Goal: Information Seeking & Learning: Find contact information

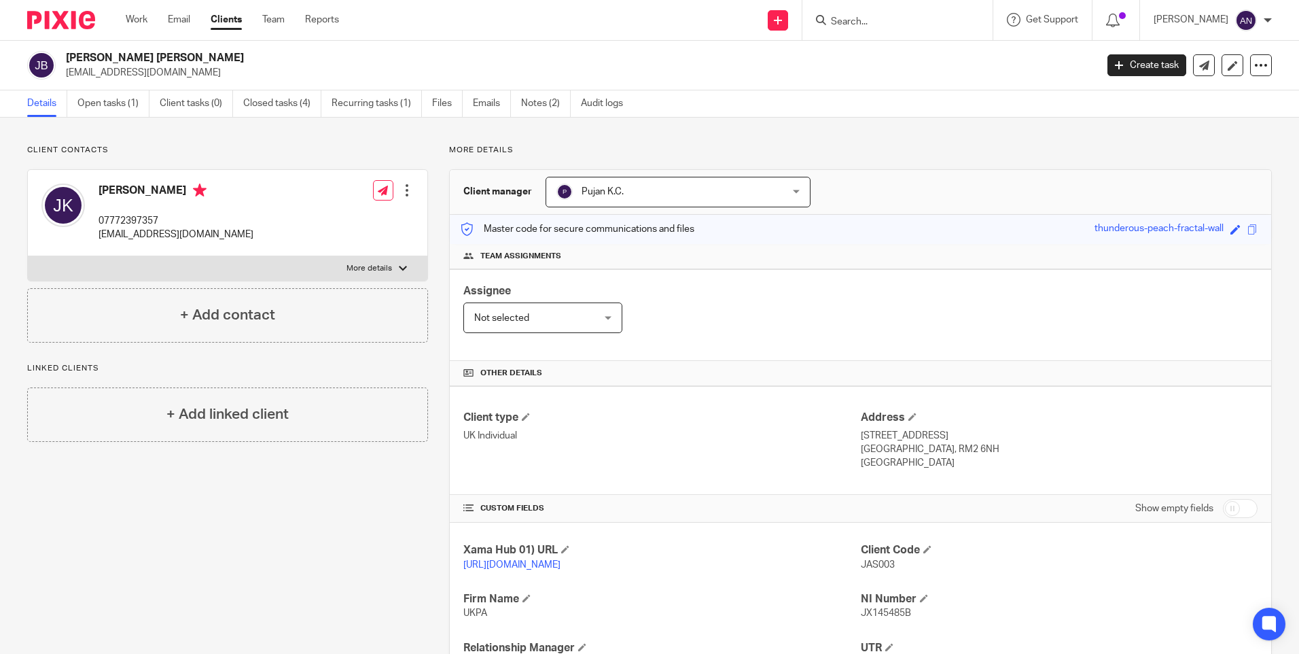
click at [862, 20] on input "Search" at bounding box center [891, 22] width 122 height 12
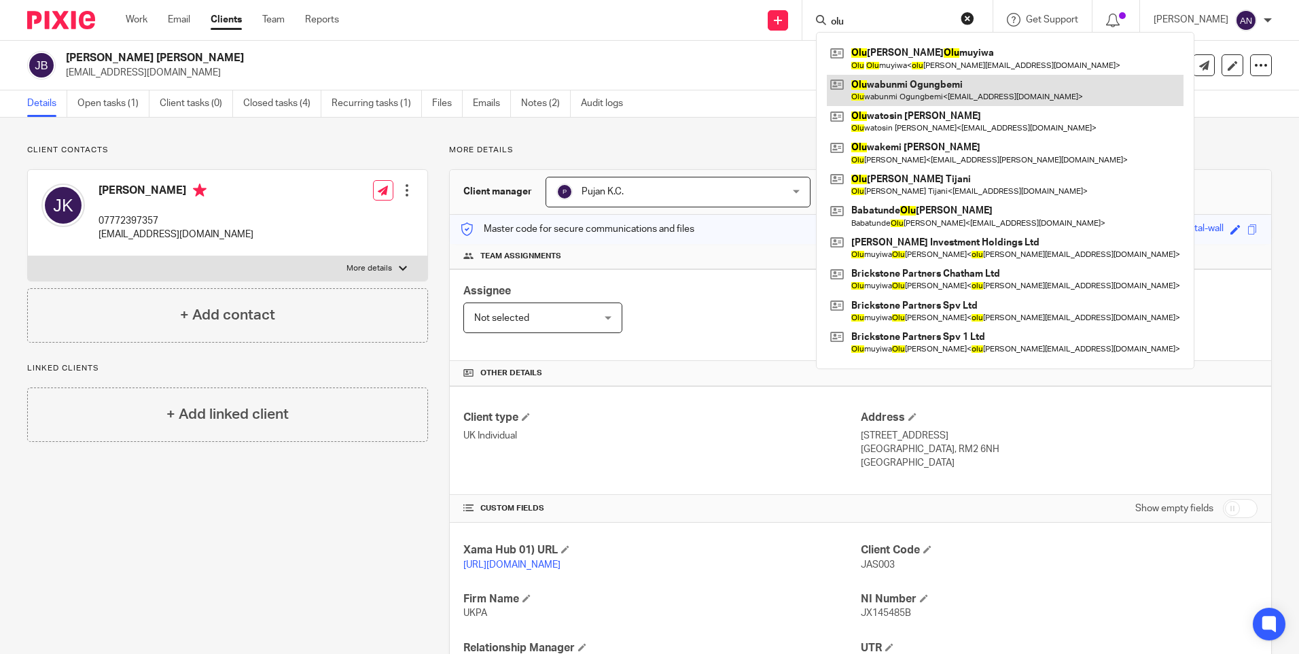
type input "olu"
click at [912, 86] on link at bounding box center [1005, 90] width 357 height 31
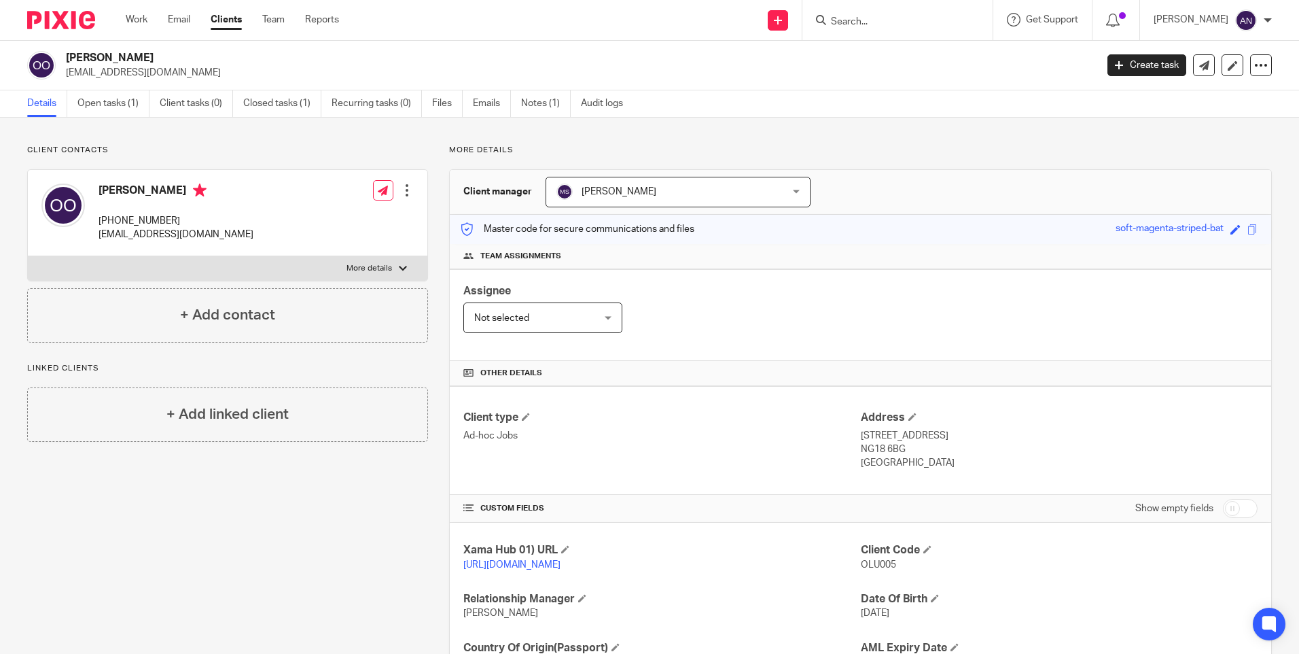
drag, startPoint x: 977, startPoint y: 154, endPoint x: 1013, endPoint y: 124, distance: 46.4
click at [977, 154] on p "More details" at bounding box center [860, 150] width 823 height 11
click at [870, 22] on input "Search" at bounding box center [891, 22] width 122 height 12
type input "h"
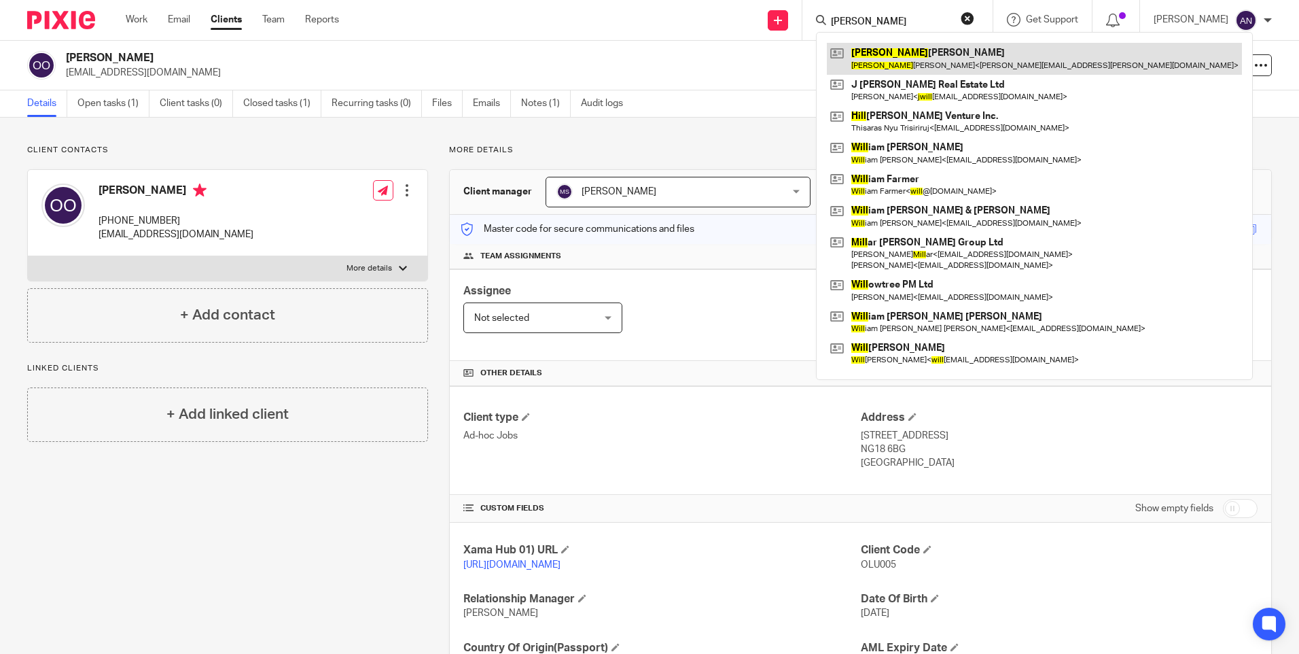
type input "jill"
click at [901, 52] on link at bounding box center [1034, 58] width 415 height 31
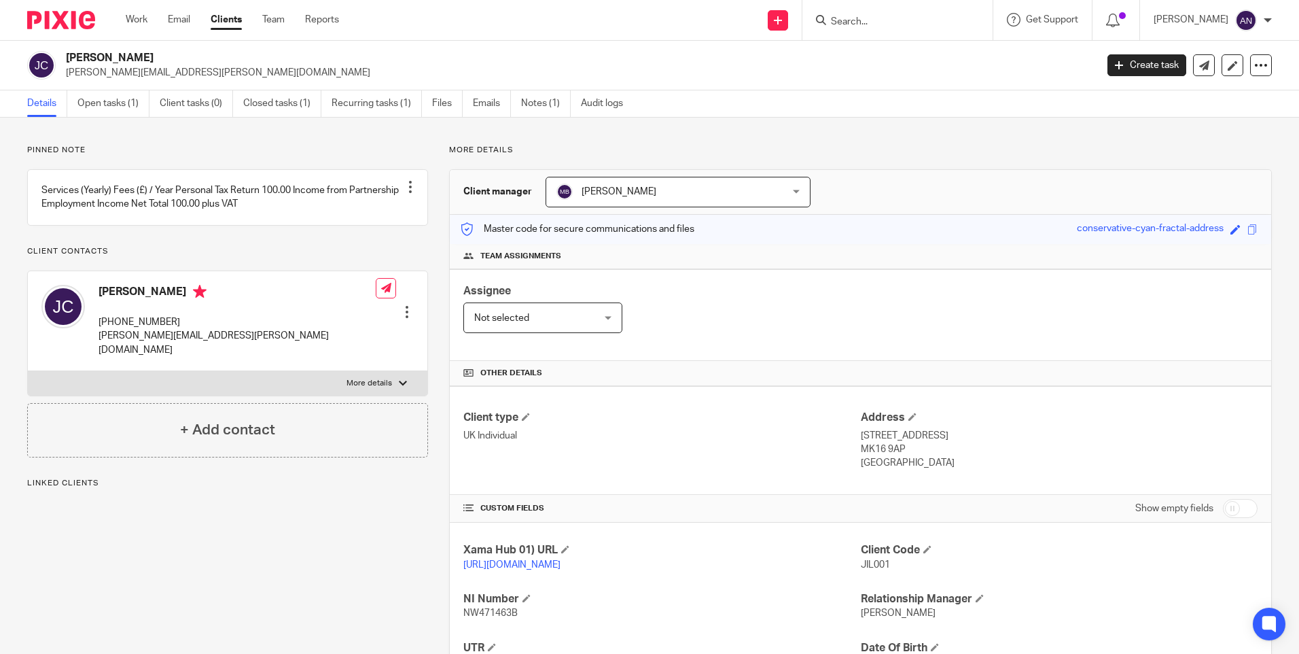
drag, startPoint x: 177, startPoint y: 336, endPoint x: 92, endPoint y: 336, distance: 84.9
click at [92, 336] on div "Jill Crawford +44 784 617 8541 david.crawford@tstlc.com" at bounding box center [208, 321] width 334 height 86
copy p "+44 784 617 8541"
click at [241, 334] on div "Jill Crawford +44 784 617 8541 david.crawford@tstlc.com Edit contact Create cli…" at bounding box center [228, 321] width 400 height 100
drag, startPoint x: 103, startPoint y: 336, endPoint x: 186, endPoint y: 340, distance: 83.7
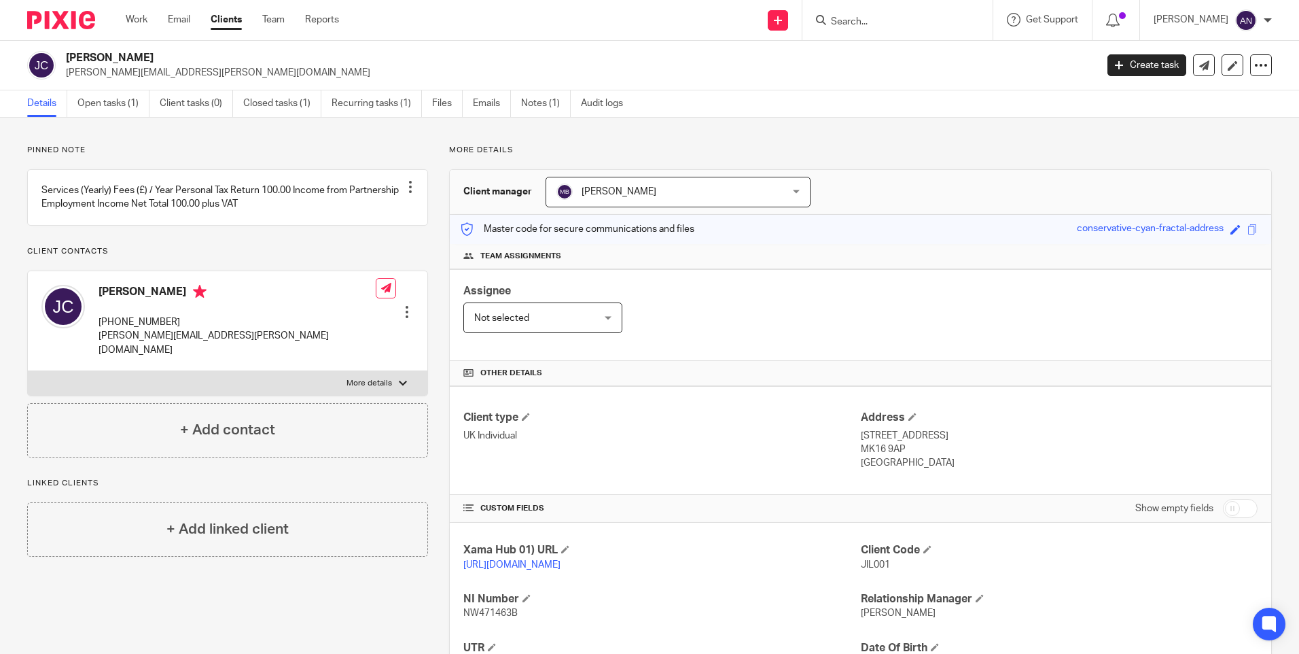
click at [186, 329] on p "+44 784 617 8541" at bounding box center [237, 322] width 277 height 14
click at [198, 319] on div "Jill Crawford +44 784 617 8541 david.crawford@tstlc.com" at bounding box center [237, 321] width 277 height 72
drag, startPoint x: 179, startPoint y: 335, endPoint x: 100, endPoint y: 334, distance: 79.5
click at [100, 329] on p "+44 784 617 8541" at bounding box center [237, 322] width 277 height 14
copy p "+44 784 617 8541"
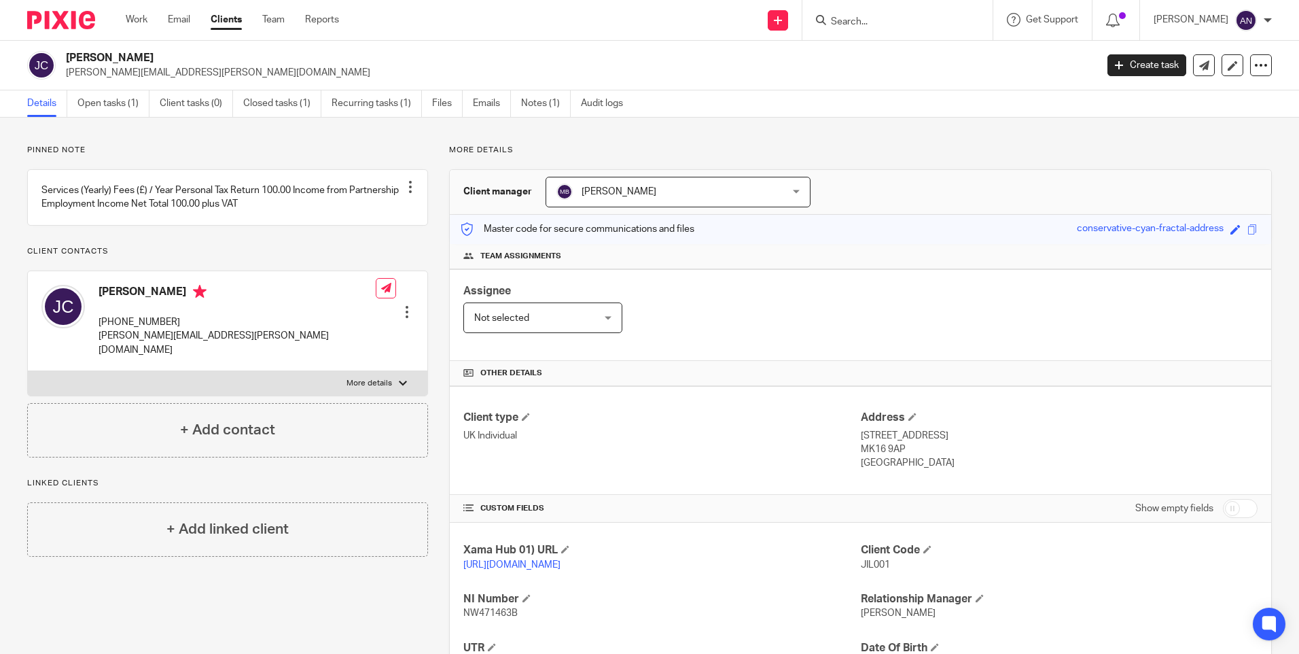
click at [198, 319] on div "Jill Crawford +44 784 617 8541 david.crawford@tstlc.com" at bounding box center [237, 321] width 277 height 72
click at [648, 139] on div "Pinned note Services (Yearly) Fees (£) / Year Personal Tax Return 100.00 Income…" at bounding box center [649, 466] width 1299 height 697
click at [648, 141] on div "Pinned note Services (Yearly) Fees (£) / Year Personal Tax Return 100.00 Income…" at bounding box center [649, 466] width 1299 height 697
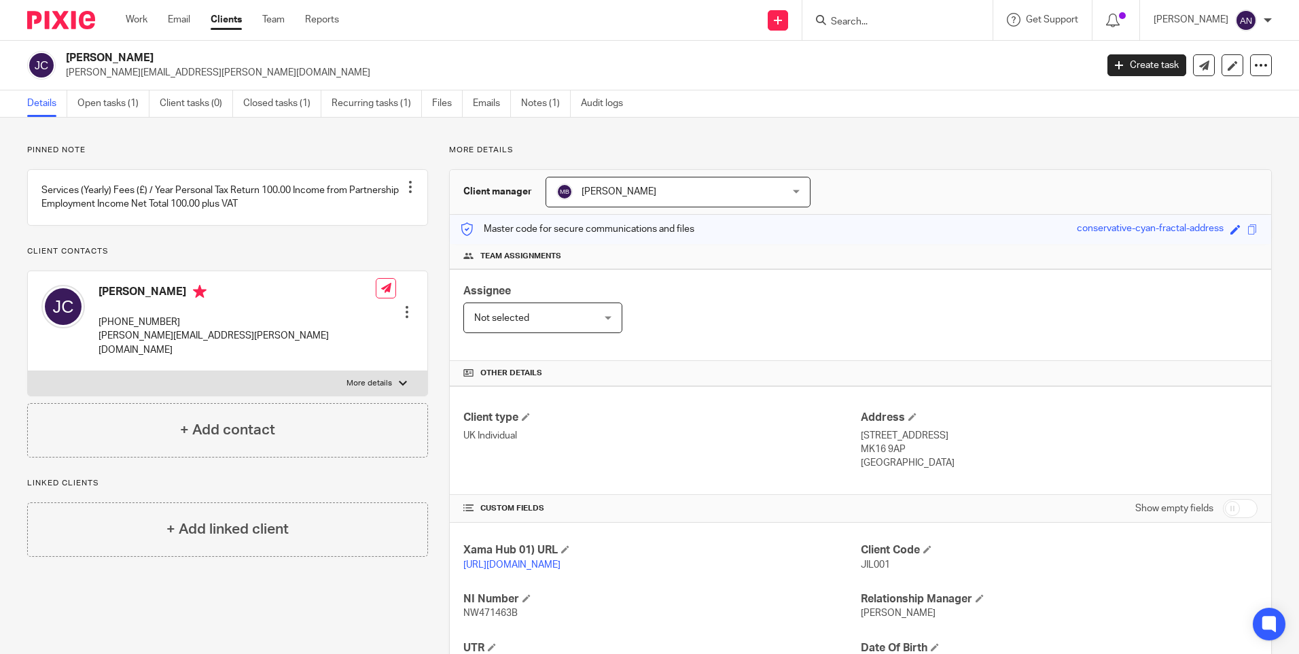
click at [648, 141] on div "Pinned note Services (Yearly) Fees (£) / Year Personal Tax Return 100.00 Income…" at bounding box center [649, 466] width 1299 height 697
click at [712, 142] on div "Pinned note Services (Yearly) Fees (£) / Year Personal Tax Return 100.00 Income…" at bounding box center [649, 466] width 1299 height 697
click at [712, 143] on div "Pinned note Services (Yearly) Fees (£) / Year Personal Tax Return 100.00 Income…" at bounding box center [649, 466] width 1299 height 697
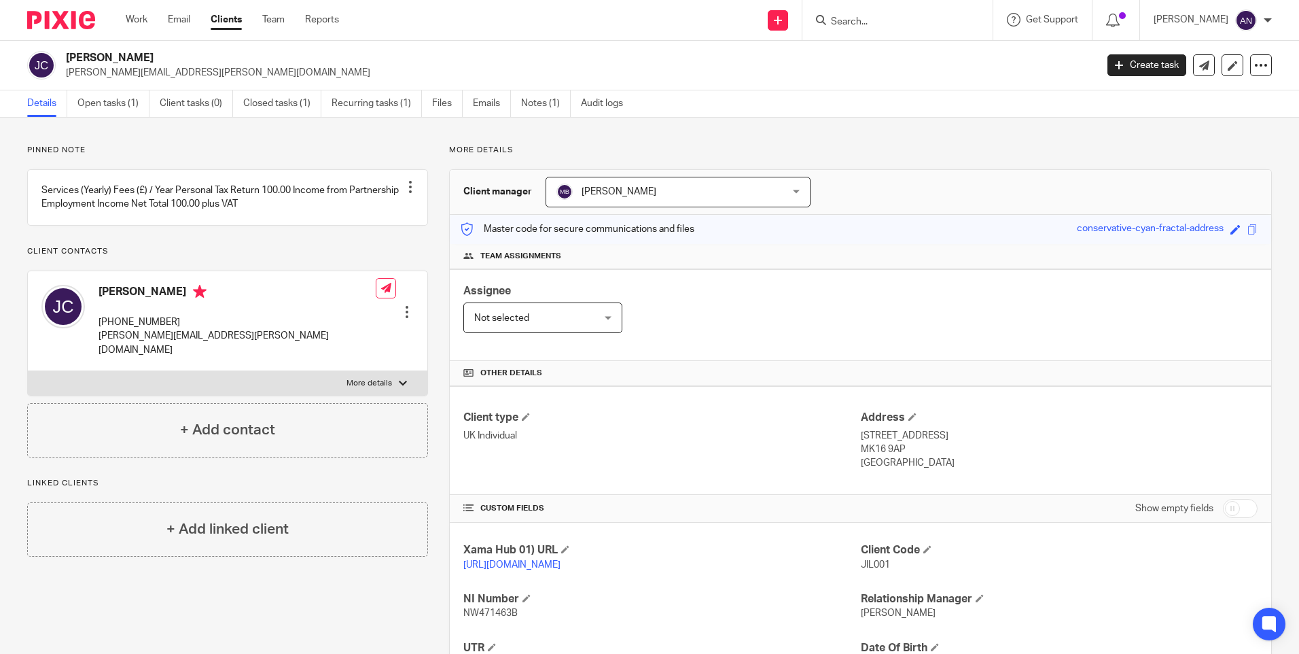
click at [801, 146] on p "More details" at bounding box center [860, 150] width 823 height 11
click at [851, 16] on input "Search" at bounding box center [891, 22] width 122 height 12
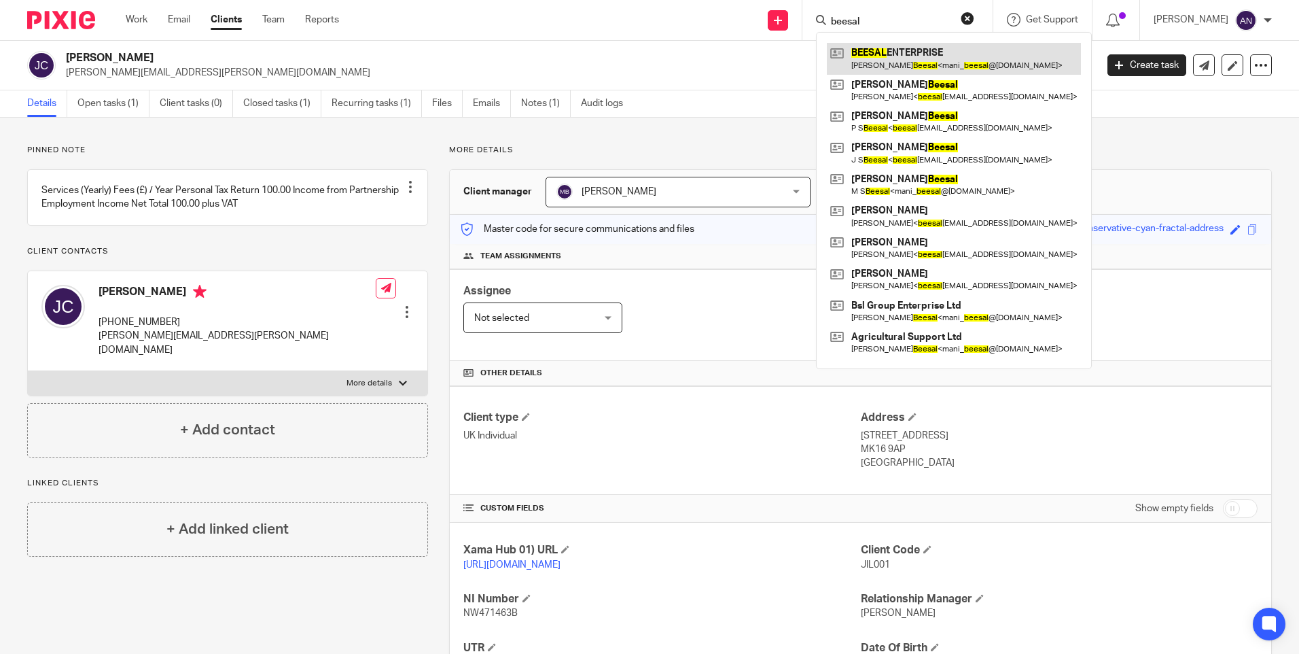
type input "beesal"
click at [896, 63] on link at bounding box center [954, 58] width 254 height 31
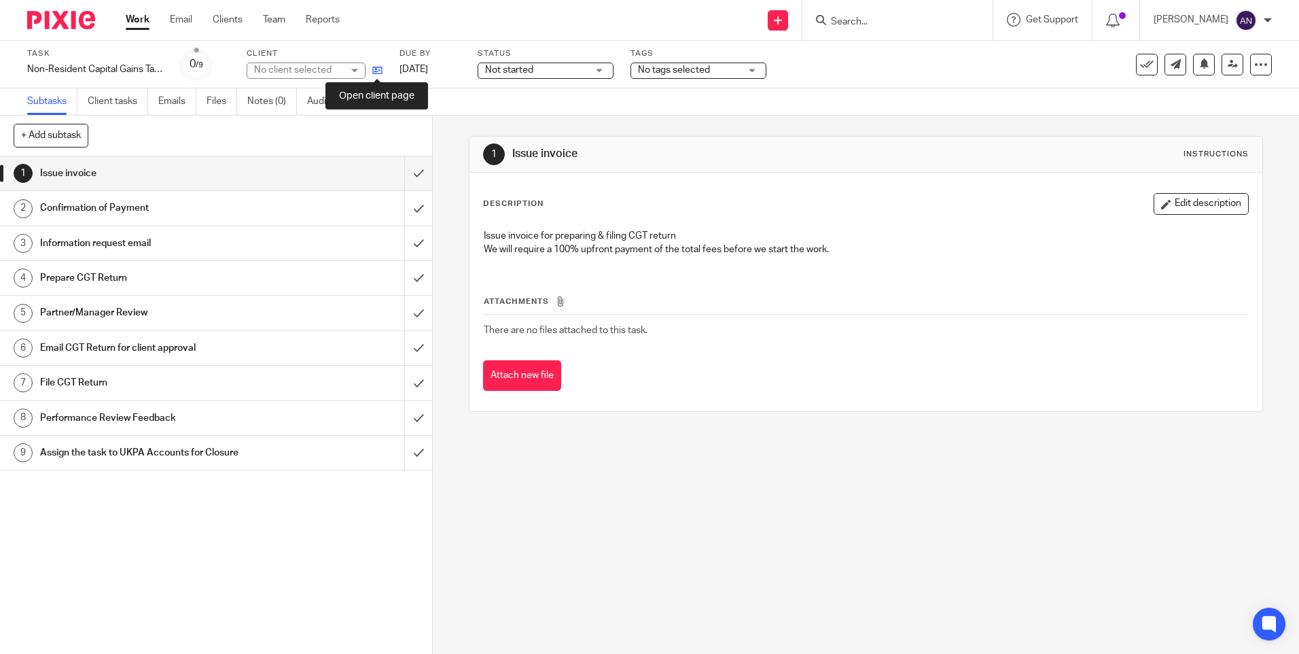
click at [379, 71] on icon at bounding box center [377, 70] width 10 height 10
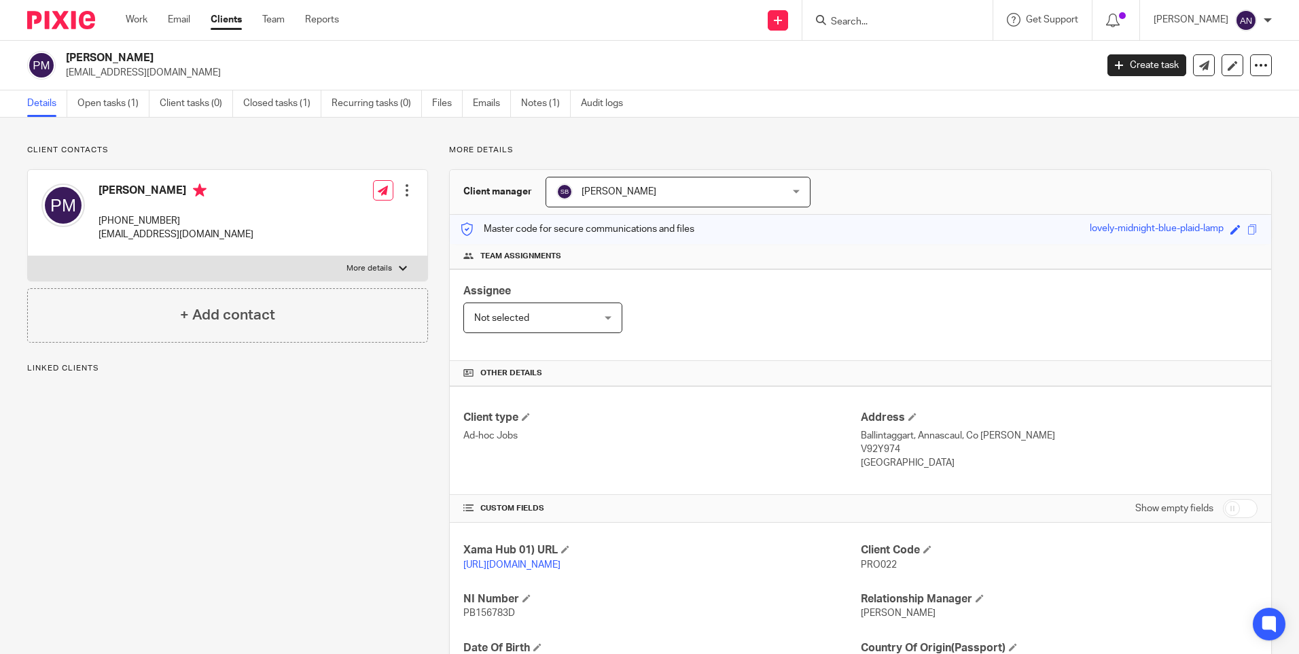
click at [815, 156] on div "More details Client manager [PERSON_NAME] [PERSON_NAME] [PERSON_NAME] [PERSON_N…" at bounding box center [850, 466] width 844 height 643
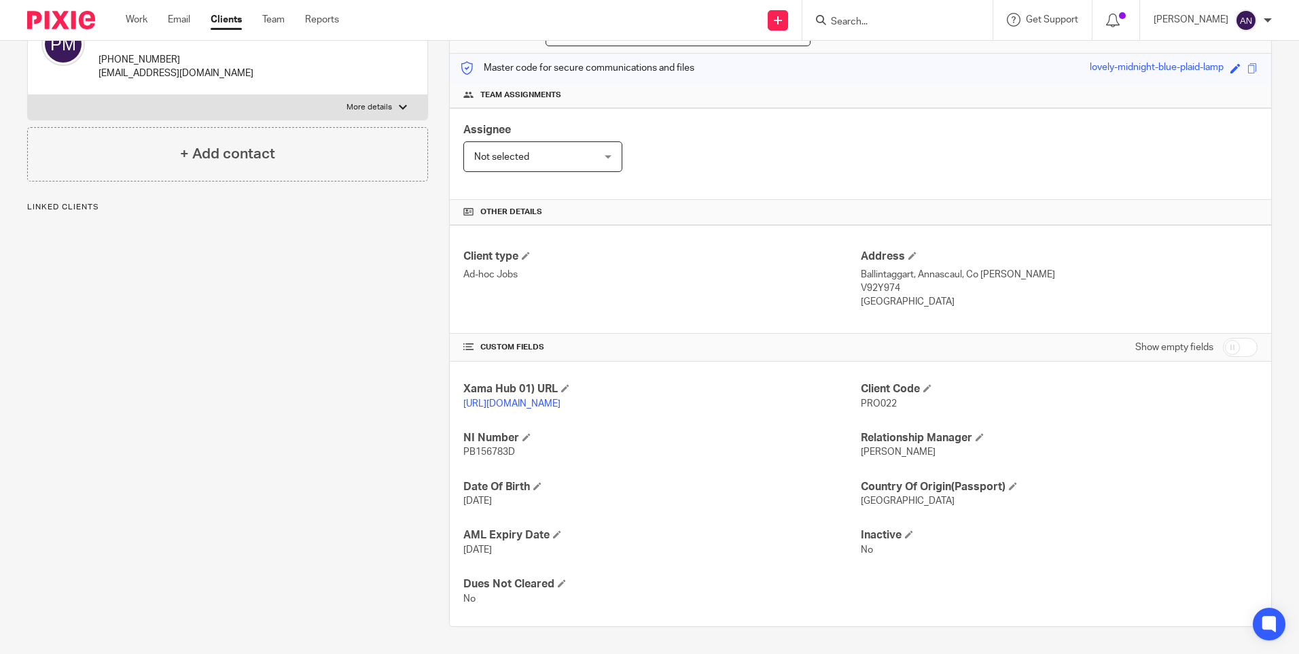
scroll to position [175, 0]
drag, startPoint x: 760, startPoint y: 147, endPoint x: 754, endPoint y: 144, distance: 7.0
click at [756, 149] on div "Assignee Not selected Not selected Not selected [PERSON_NAME] [PERSON_NAME] [PE…" at bounding box center [861, 154] width 822 height 92
click at [858, 20] on input "Search" at bounding box center [891, 22] width 122 height 12
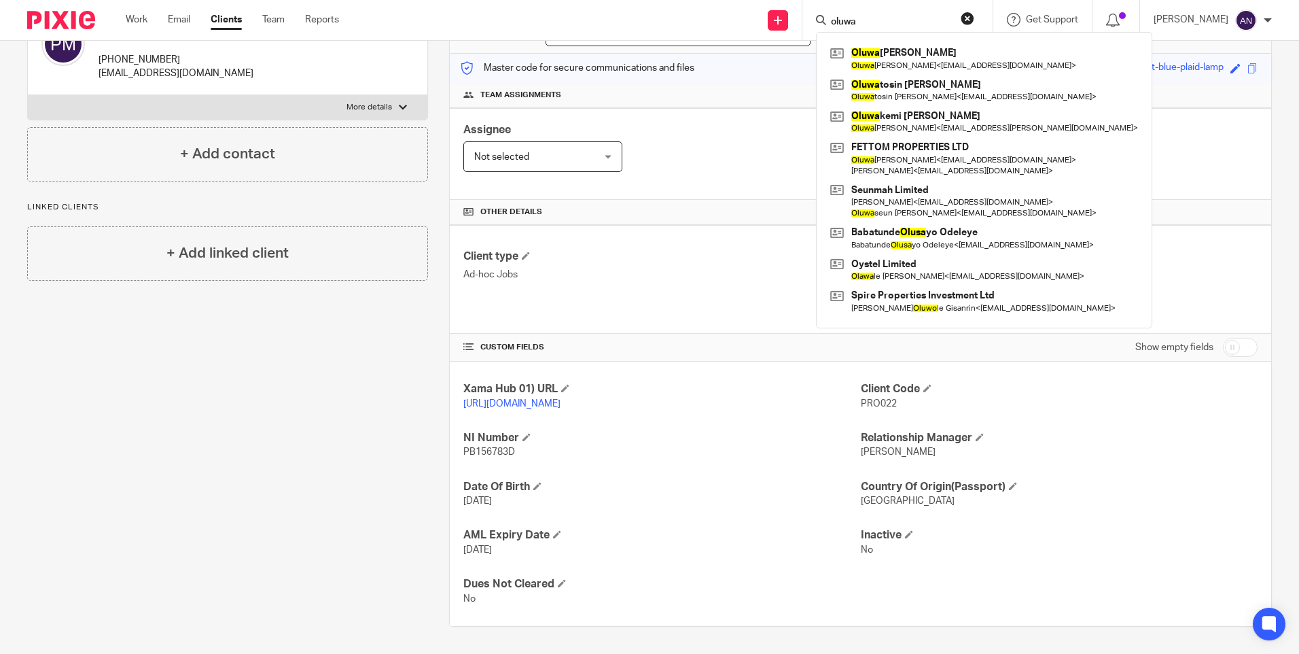
type input "oluwa"
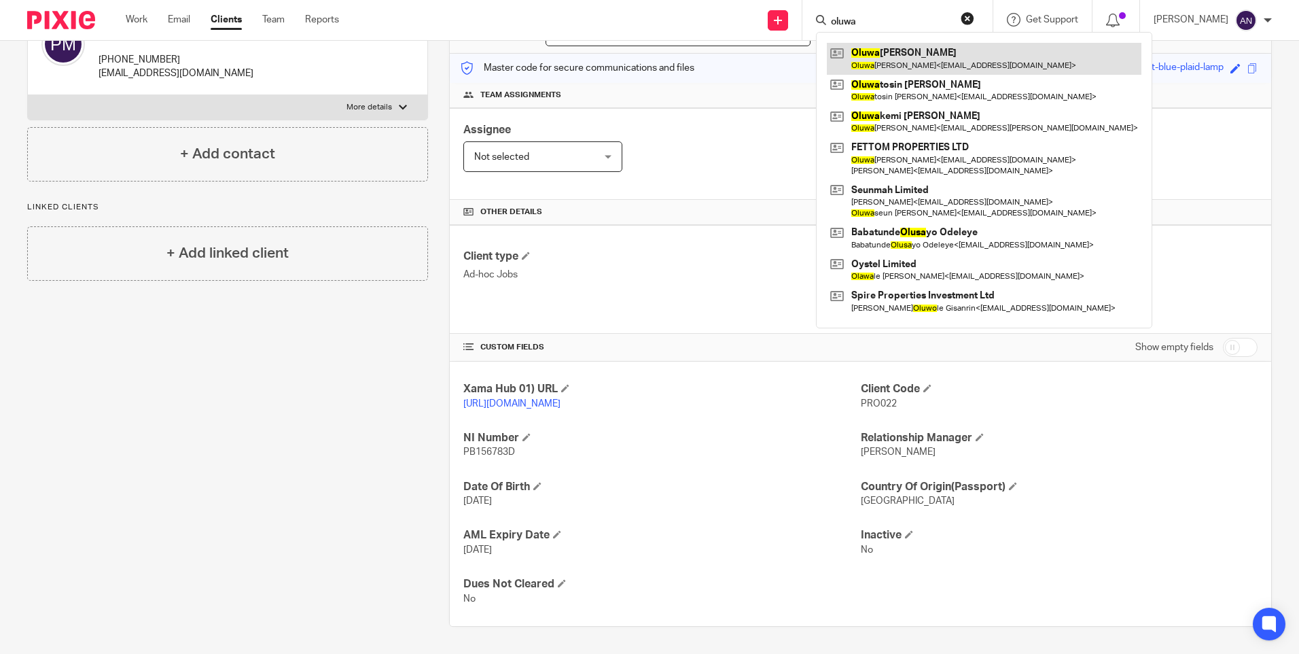
click at [888, 69] on link at bounding box center [984, 58] width 315 height 31
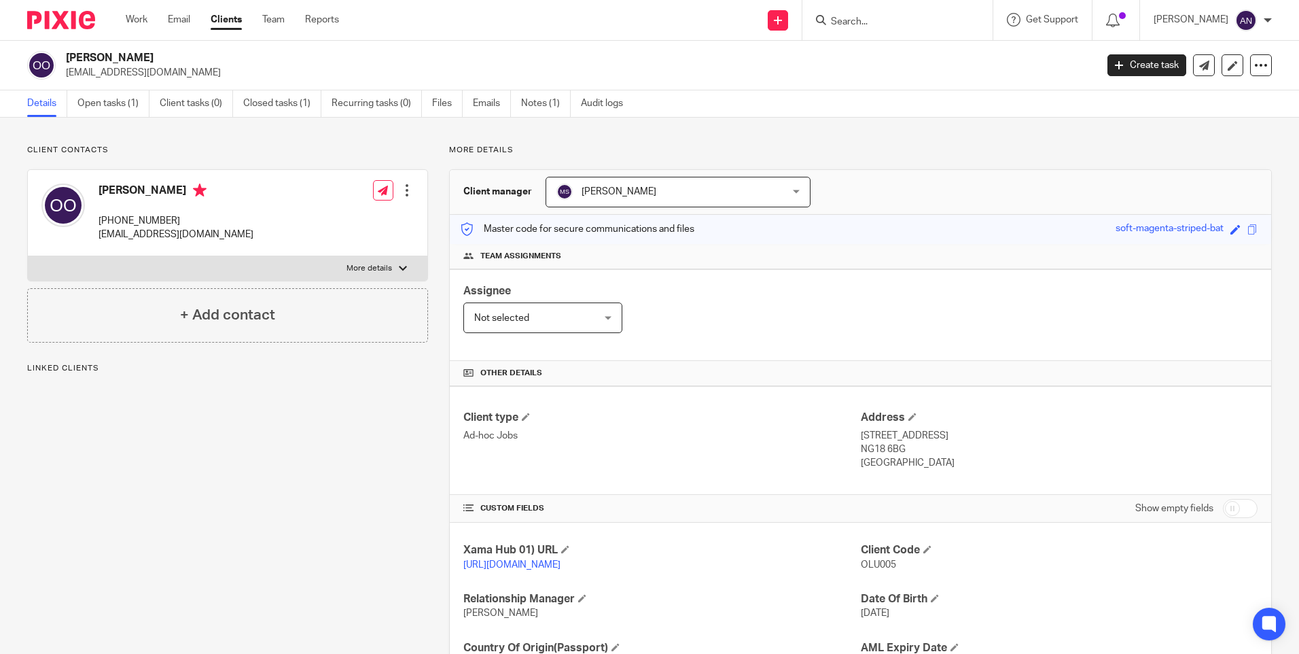
drag, startPoint x: 182, startPoint y: 222, endPoint x: 100, endPoint y: 225, distance: 82.3
click at [100, 225] on p "+44 077 484 55931" at bounding box center [176, 221] width 155 height 14
copy p "[PHONE_NUMBER]"
click at [259, 214] on div "Oluwabunmi Ogungbemi +44 077 484 55931 ogungbemib30@gmail.com Edit contact Crea…" at bounding box center [228, 213] width 400 height 86
click at [581, 140] on div "Client contacts [PERSON_NAME] [PHONE_NUMBER] [EMAIL_ADDRESS][DOMAIN_NAME] Edit …" at bounding box center [649, 442] width 1299 height 648
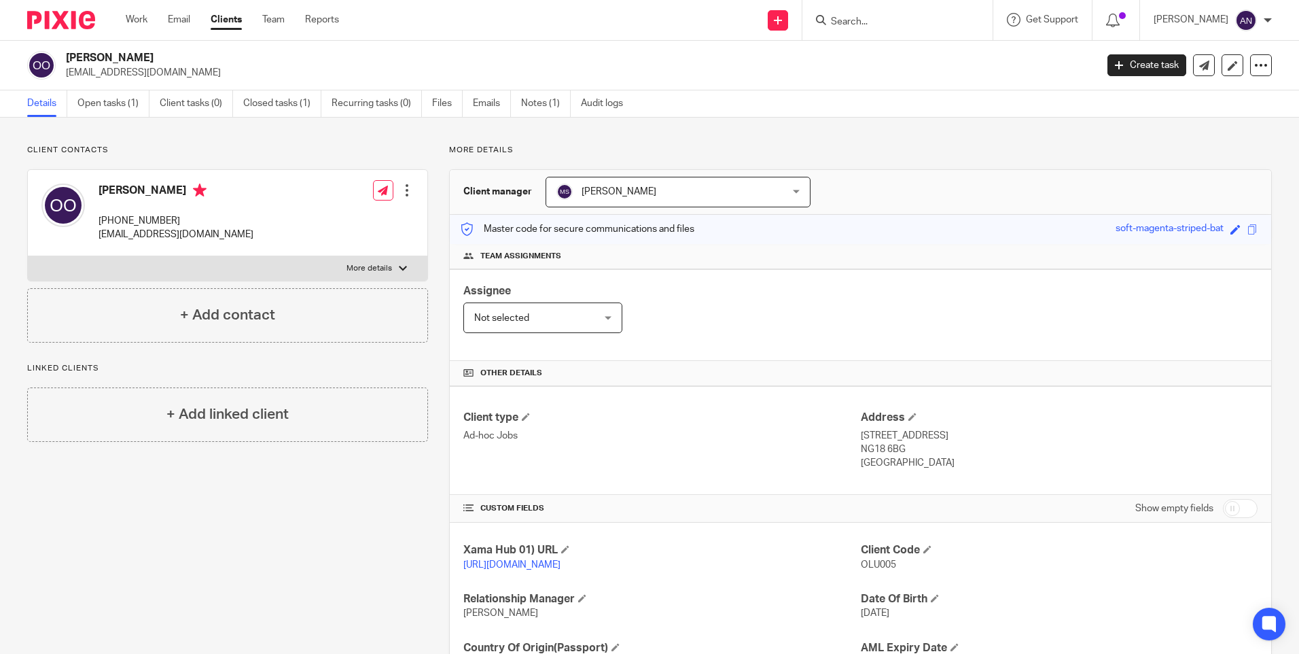
click at [578, 139] on div "Client contacts [PERSON_NAME] [PHONE_NUMBER] [EMAIL_ADDRESS][DOMAIN_NAME] Edit …" at bounding box center [649, 442] width 1299 height 648
click at [1013, 139] on div "Client contacts [PERSON_NAME] [PHONE_NUMBER] [EMAIL_ADDRESS][DOMAIN_NAME] Edit …" at bounding box center [649, 442] width 1299 height 648
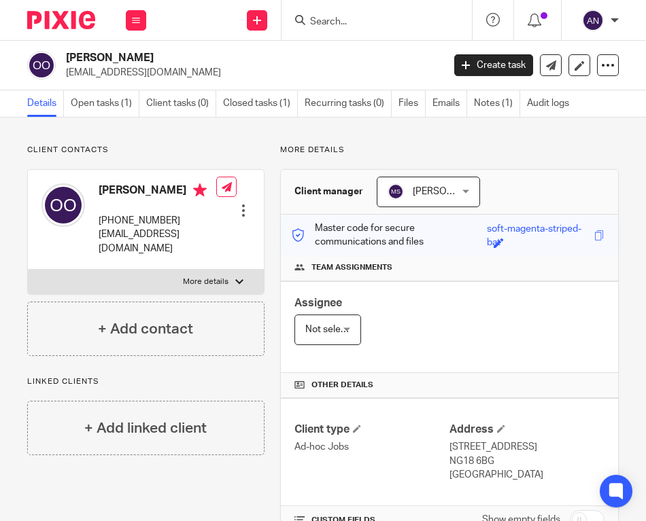
drag, startPoint x: 183, startPoint y: 232, endPoint x: 97, endPoint y: 239, distance: 86.0
click at [97, 239] on div "Oluwabunmi Ogungbemi +44 077 484 55931 ogungbemib30@gmail.com" at bounding box center [128, 220] width 175 height 86
copy p "[PHONE_NUMBER]"
click at [155, 139] on div "Client contacts [PERSON_NAME] [PHONE_NUMBER] [EMAIL_ADDRESS][DOMAIN_NAME] Edit …" at bounding box center [323, 455] width 646 height 675
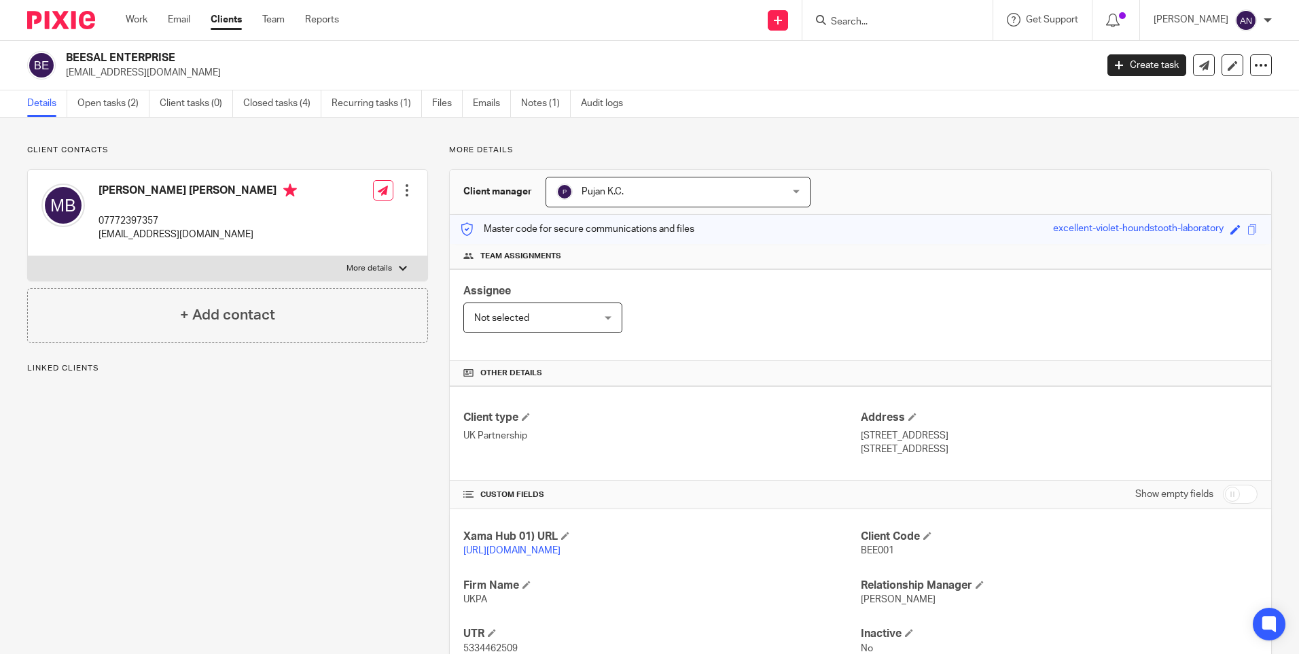
drag, startPoint x: 853, startPoint y: 553, endPoint x: 892, endPoint y: 549, distance: 39.6
click at [892, 549] on div "Xama Hub 01) URL [URL][DOMAIN_NAME] Client Code BEE001 Firm Name UKPA Relations…" at bounding box center [861, 616] width 822 height 215
drag, startPoint x: 892, startPoint y: 549, endPoint x: 900, endPoint y: 561, distance: 14.3
click at [900, 558] on div "Client Code BEE001" at bounding box center [1059, 543] width 397 height 29
click at [117, 105] on link "Open tasks (2)" at bounding box center [113, 103] width 72 height 27
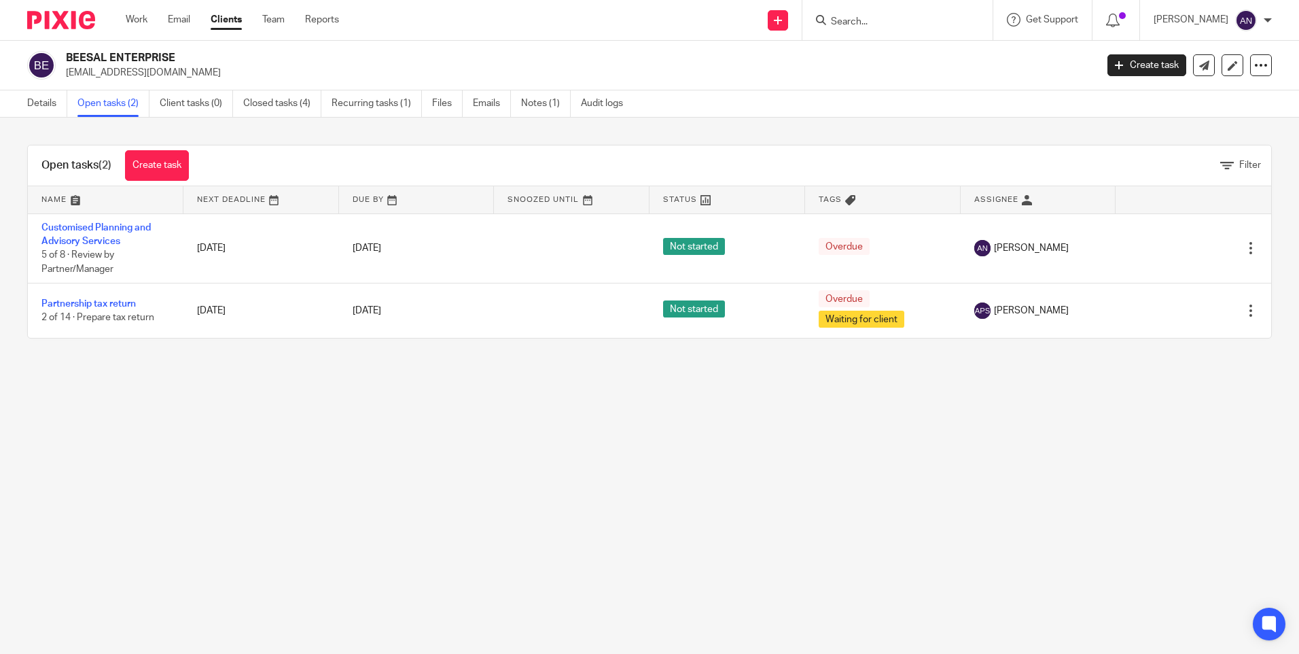
click at [676, 136] on div "Open tasks (2) Create task Filter Name Next Deadline Due By Snoozed Until Statu…" at bounding box center [649, 242] width 1299 height 248
click at [890, 25] on input "Search" at bounding box center [891, 22] width 122 height 12
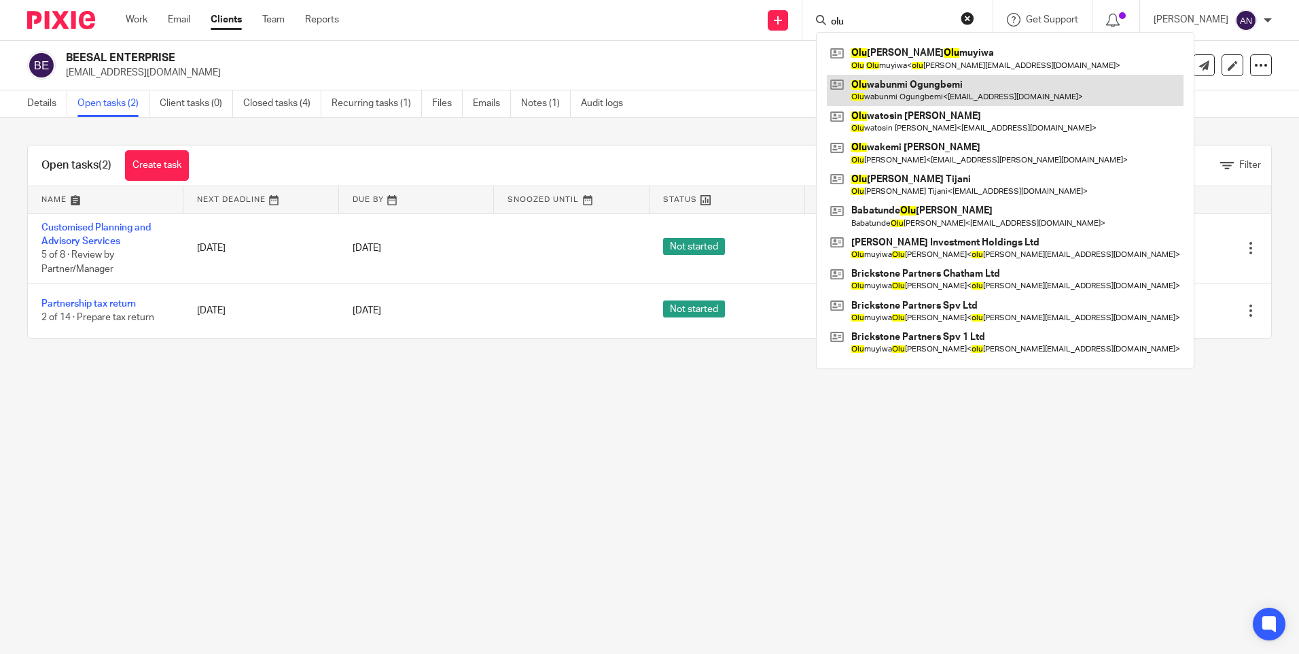
type input "olu"
click at [915, 84] on link at bounding box center [1005, 90] width 357 height 31
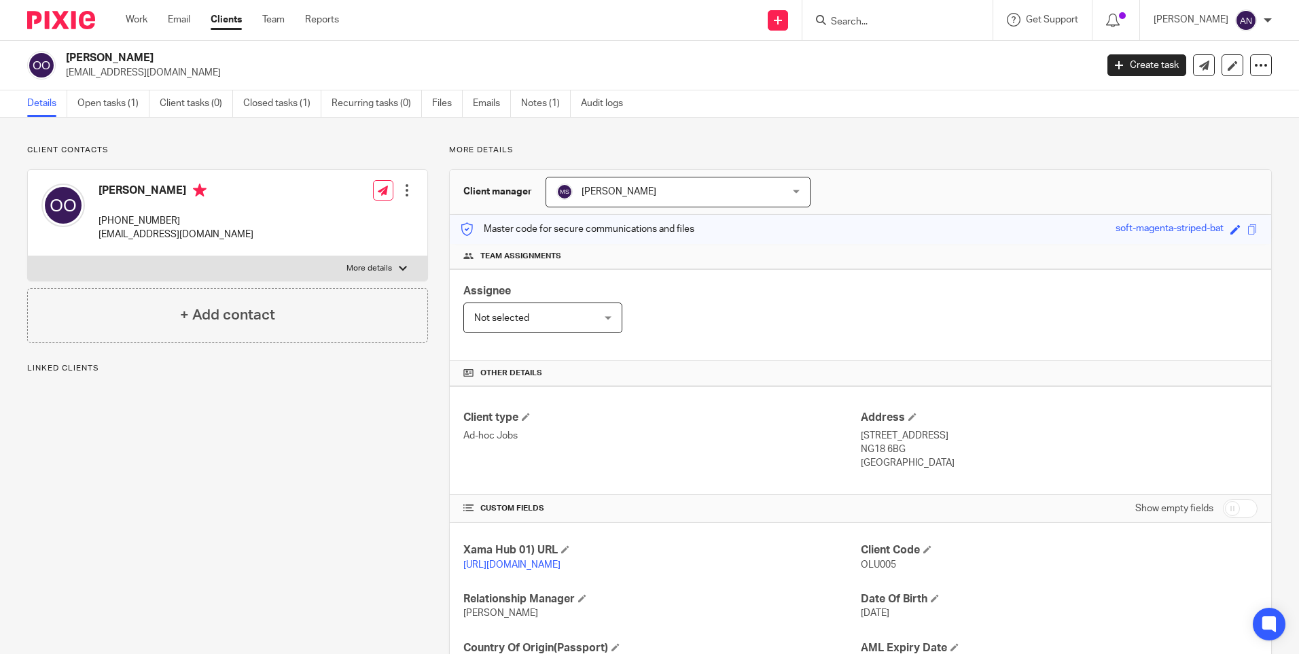
click at [881, 190] on div "Client manager [PERSON_NAME] [PERSON_NAME] [PERSON_NAME] [PERSON_NAME] [PERSON_…" at bounding box center [861, 192] width 822 height 45
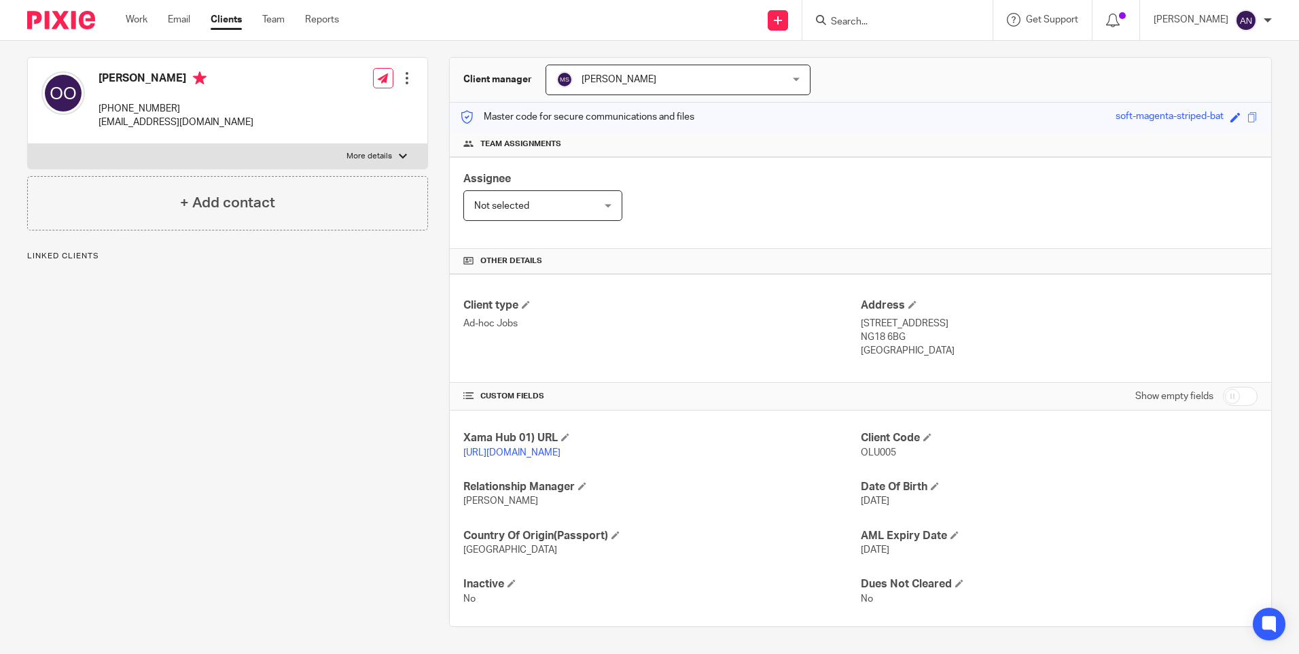
scroll to position [126, 0]
drag, startPoint x: 919, startPoint y: 339, endPoint x: 871, endPoint y: 329, distance: 49.3
click at [871, 329] on div "Address [STREET_ADDRESS] NG18 6BG [GEOGRAPHIC_DATA]" at bounding box center [1059, 328] width 397 height 60
drag, startPoint x: 871, startPoint y: 329, endPoint x: 811, endPoint y: 308, distance: 64.0
click at [811, 317] on p "Ad-hoc Jobs" at bounding box center [661, 324] width 397 height 14
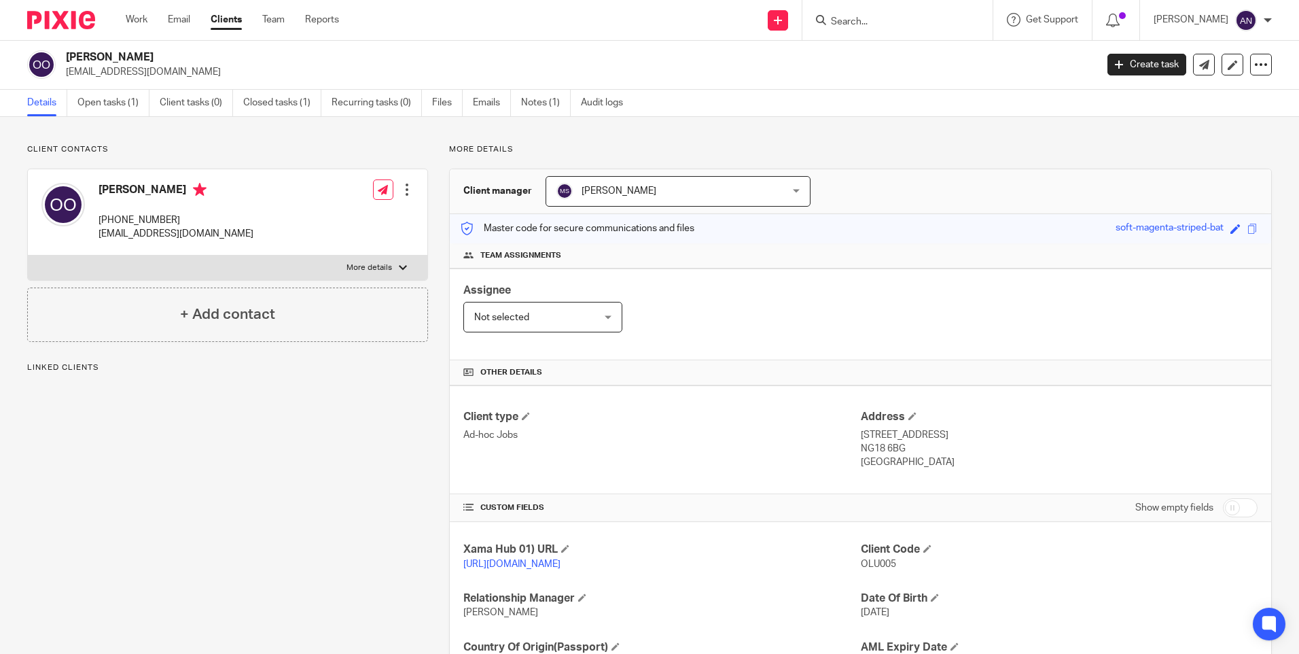
scroll to position [0, 0]
click at [903, 143] on div "Client contacts [PERSON_NAME] [PHONE_NUMBER] [EMAIL_ADDRESS][DOMAIN_NAME] Edit …" at bounding box center [649, 442] width 1299 height 648
drag, startPoint x: 184, startPoint y: 220, endPoint x: 101, endPoint y: 226, distance: 83.8
click at [101, 226] on p "[PHONE_NUMBER]" at bounding box center [176, 221] width 155 height 14
copy p "[PHONE_NUMBER]"
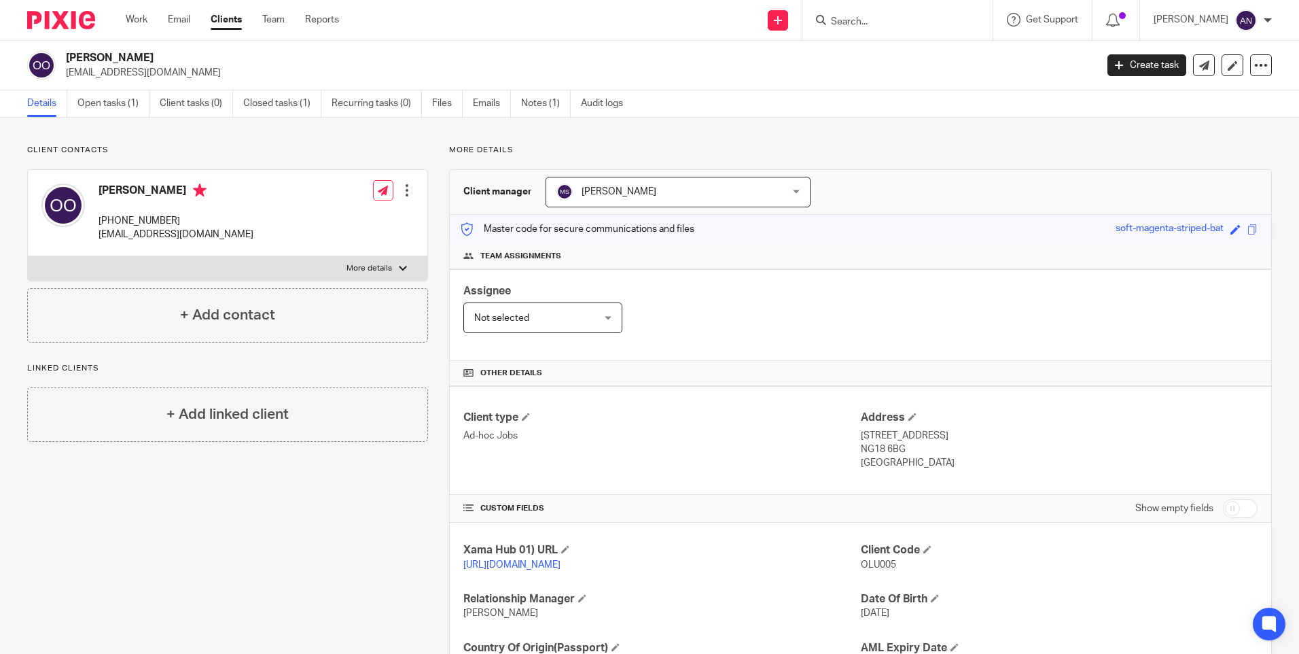
click at [209, 223] on p "[PHONE_NUMBER]" at bounding box center [176, 221] width 155 height 14
